Goal: Task Accomplishment & Management: Complete application form

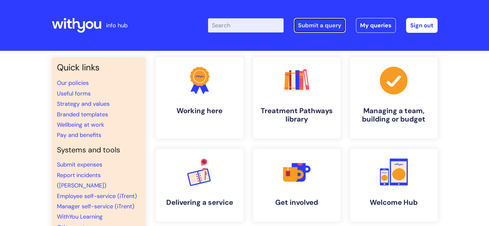
click at [326, 27] on link "Submit a query" at bounding box center [320, 25] width 52 height 15
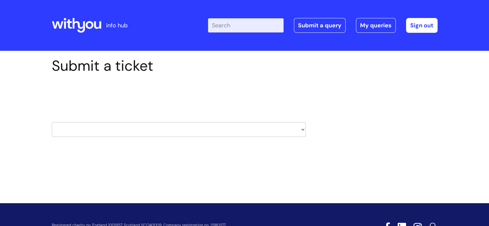
click at [95, 131] on select "HR / People IT and Support Clinical Drug Alerts Finance Accounts Data Support T…" at bounding box center [179, 129] width 254 height 15
select select "it_and_support"
click at [52, 122] on select "HR / People IT and Support Clinical Drug Alerts Finance Accounts Data Support T…" at bounding box center [179, 129] width 254 height 15
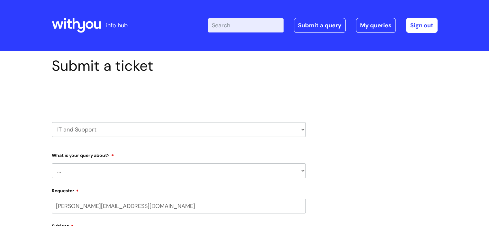
select select "80004157224"
click at [88, 175] on select "... Mobile Phone Reset & MFA Accounts, Starters and Leavers IT Hardware issue I…" at bounding box center [179, 170] width 254 height 15
select select "Accounts, Starters and Leavers"
click at [52, 163] on select "... Mobile Phone Reset & MFA Accounts, Starters and Leavers IT Hardware issue I…" at bounding box center [179, 170] width 254 height 15
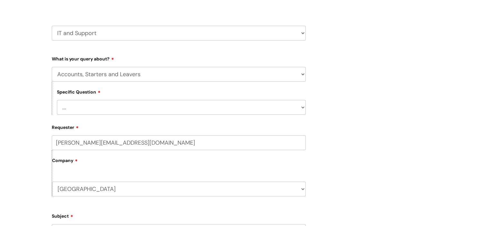
click at [80, 102] on select "... I have a new starter I have a leaver I need to make a change to an account …" at bounding box center [181, 107] width 249 height 15
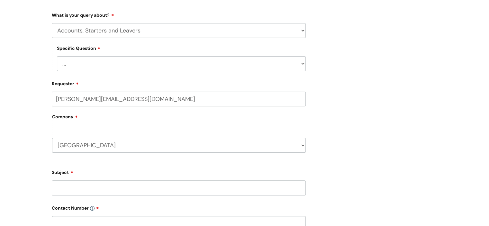
scroll to position [161, 0]
